Goal: Task Accomplishment & Management: Complete application form

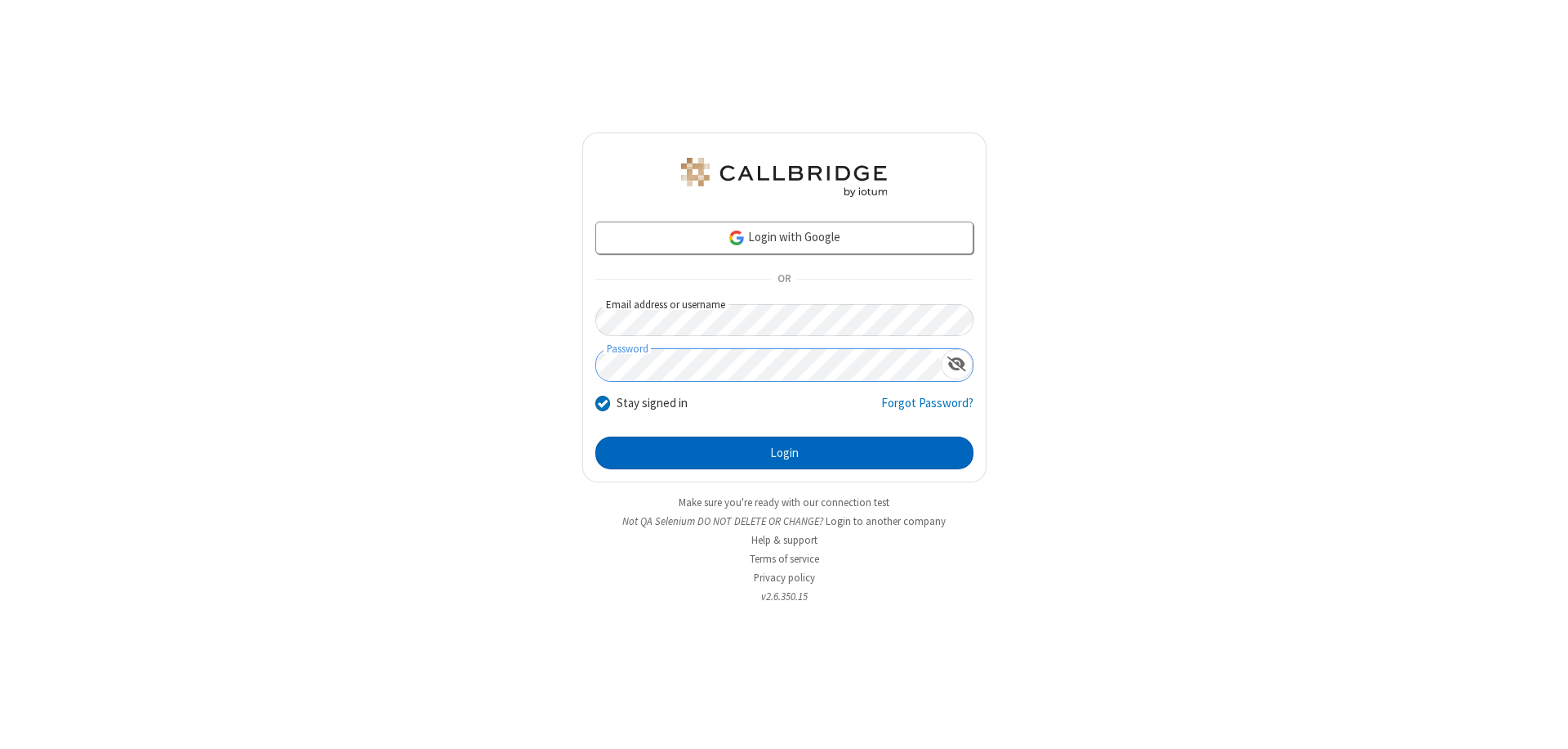
click at [784, 453] on button "Login" at bounding box center [784, 452] width 378 height 32
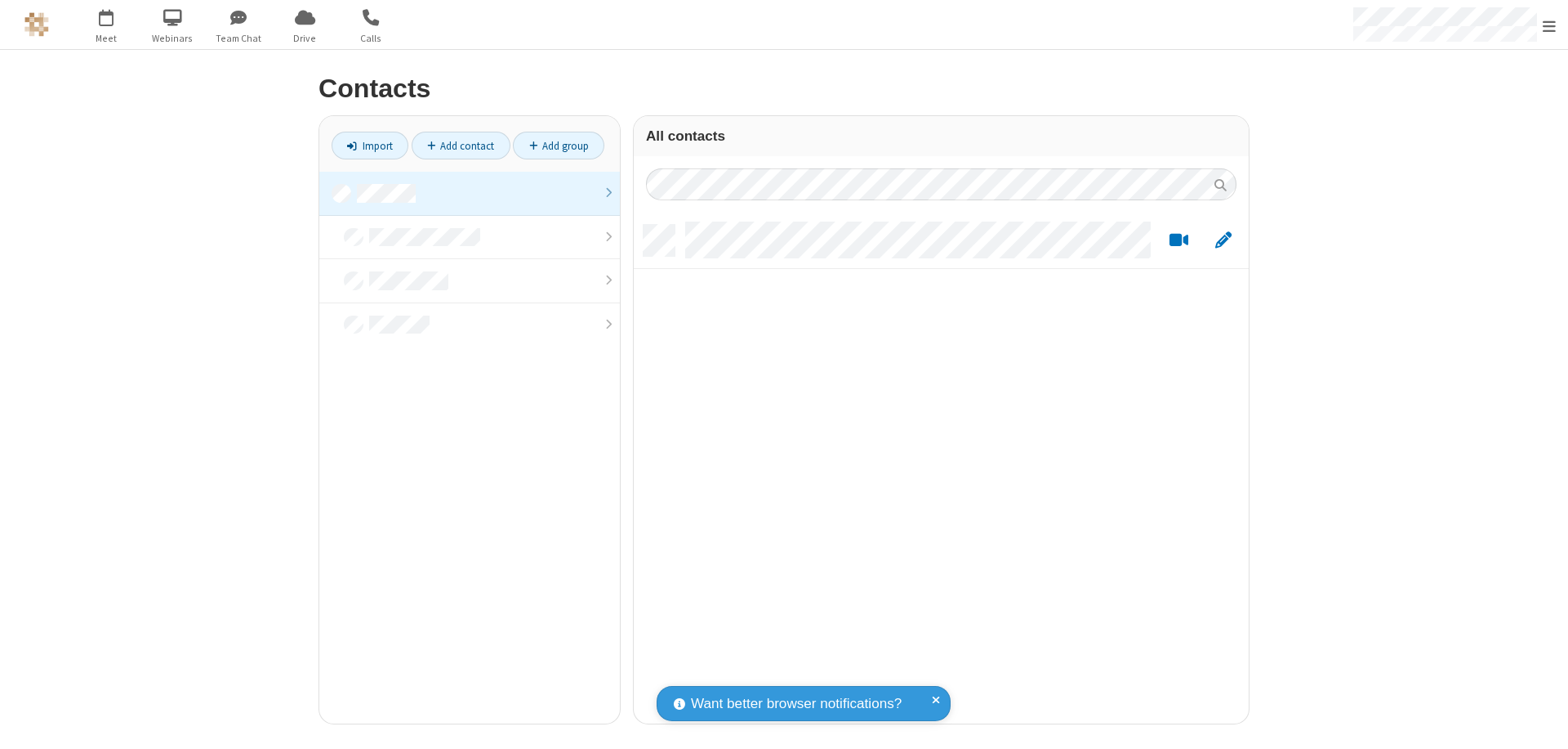
click at [470, 193] on link at bounding box center [469, 193] width 300 height 44
click at [461, 146] on link "Add contact" at bounding box center [461, 145] width 99 height 28
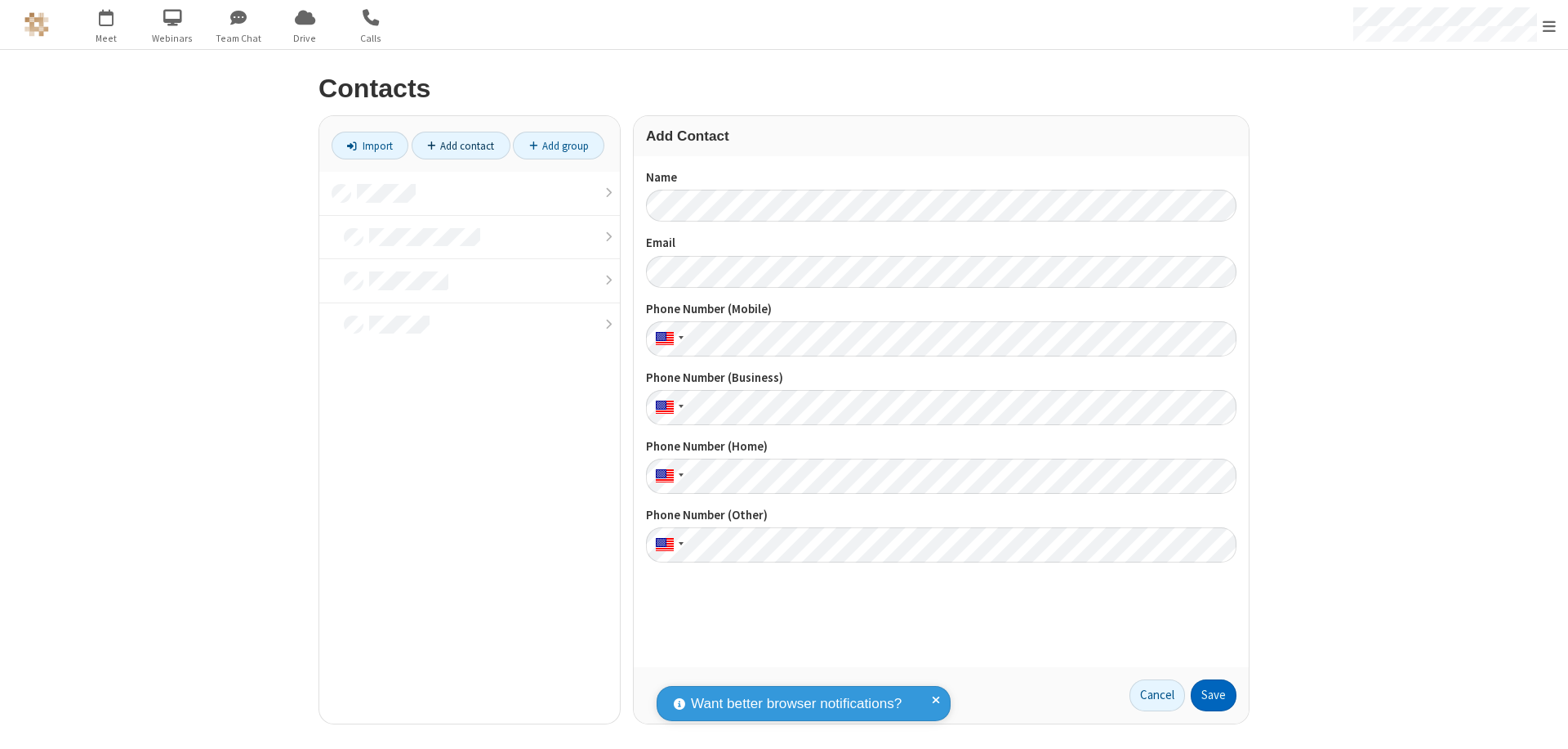
click at [1214, 695] on button "Save" at bounding box center [1213, 695] width 46 height 32
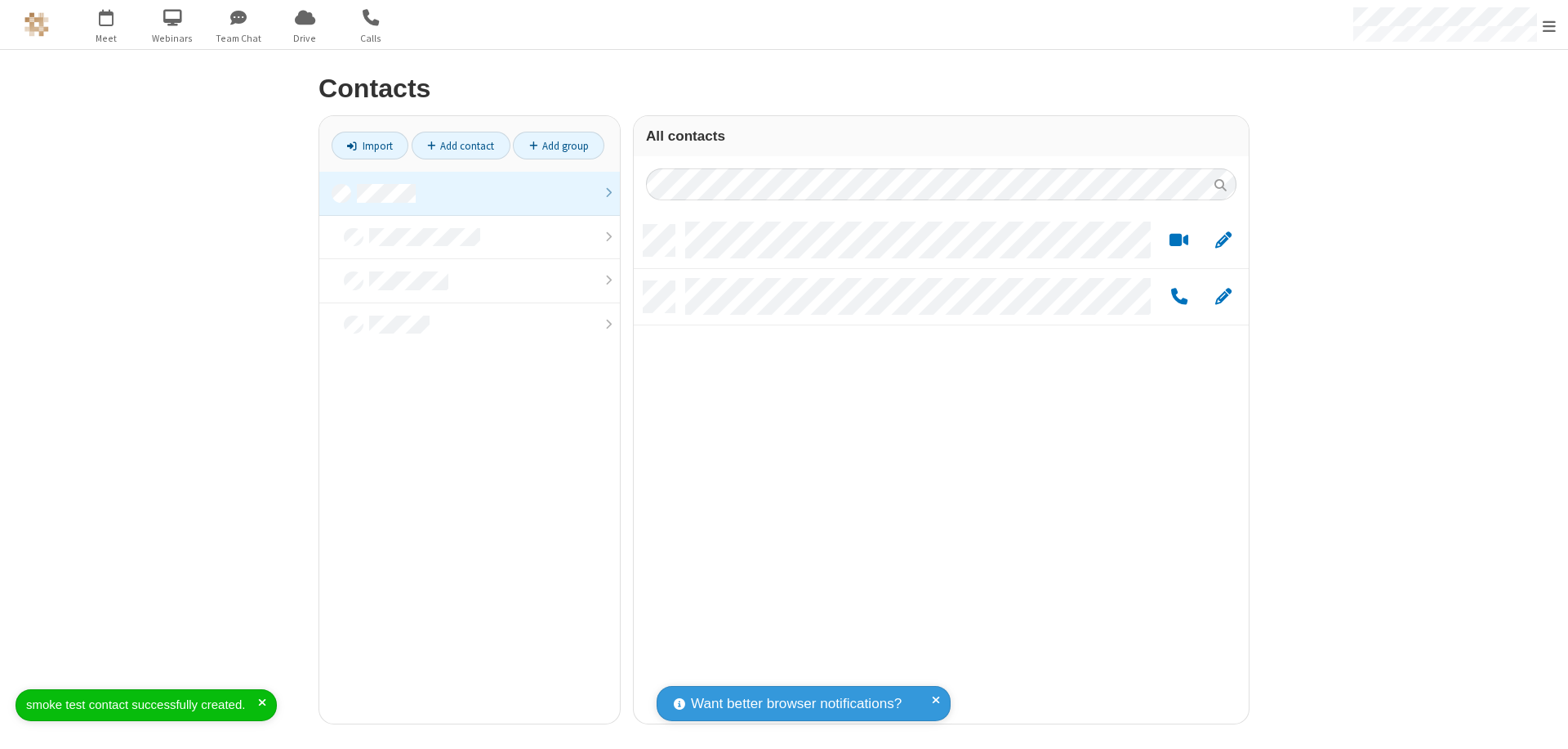
scroll to position [498, 603]
click at [461, 146] on link "Add contact" at bounding box center [461, 145] width 99 height 28
